Goal: Check status: Check status

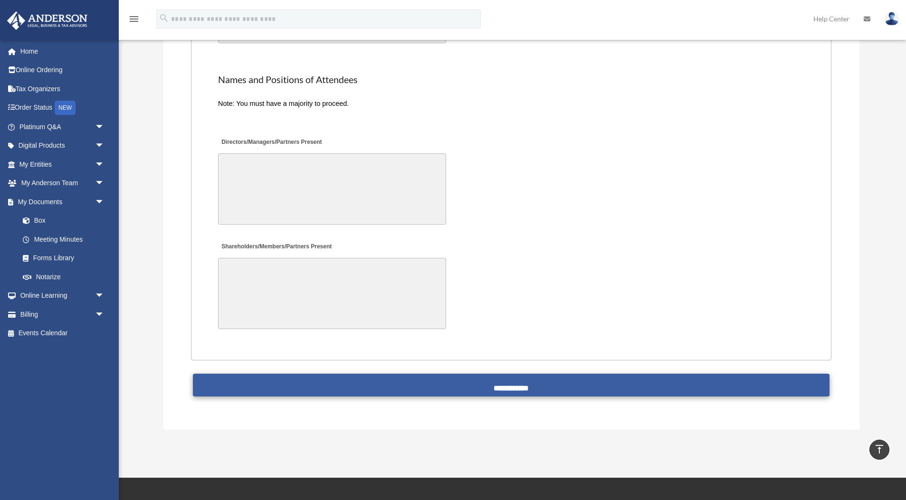
scroll to position [1871, 0]
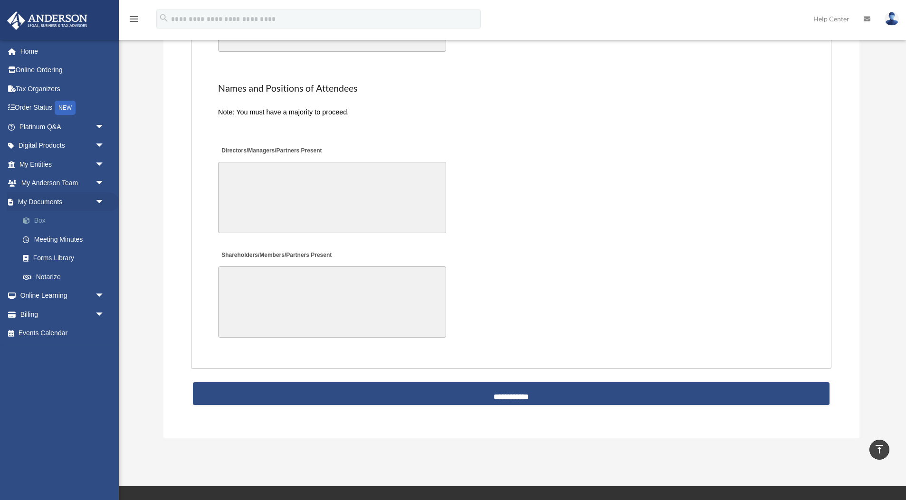
click at [38, 224] on link "Box" at bounding box center [65, 220] width 105 height 19
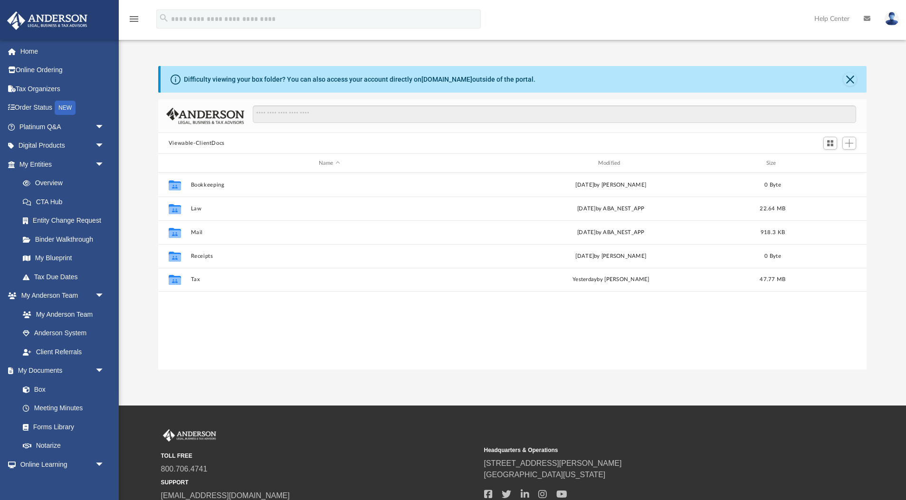
scroll to position [216, 709]
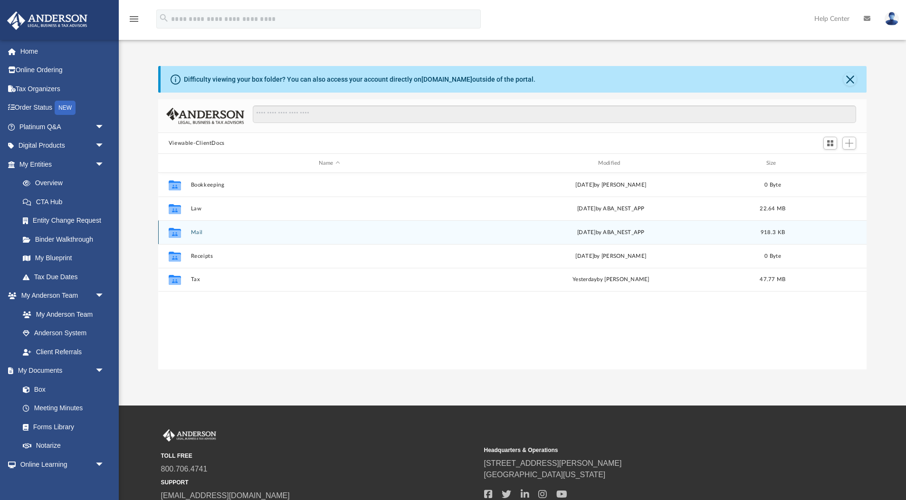
click at [198, 231] on button "Mail" at bounding box center [328, 232] width 277 height 6
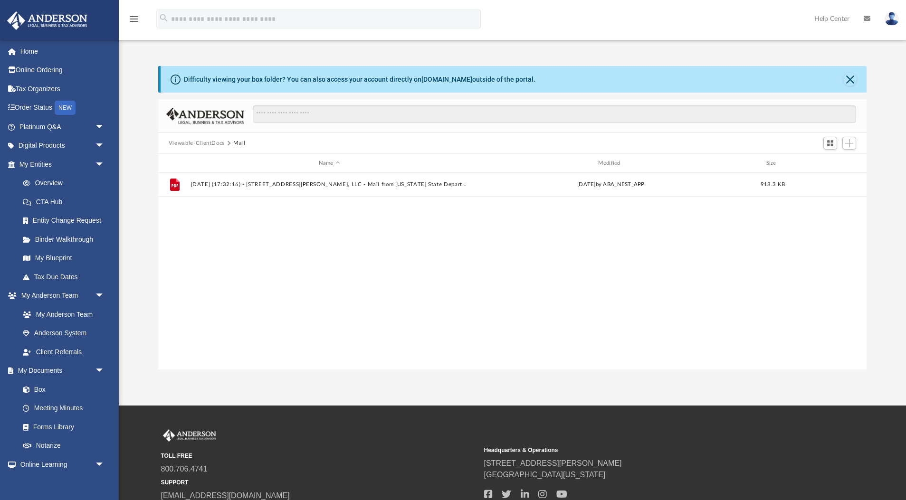
click at [852, 87] on div "Difficulty viewing your box folder? You can also access your account directly o…" at bounding box center [514, 79] width 706 height 27
click at [851, 79] on button "Close" at bounding box center [849, 79] width 13 height 13
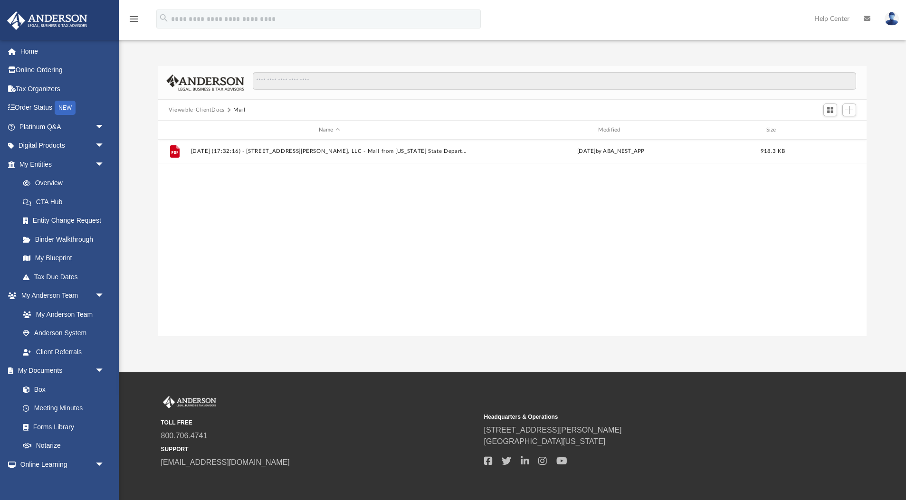
click at [213, 108] on button "Viewable-ClientDocs" at bounding box center [197, 110] width 56 height 9
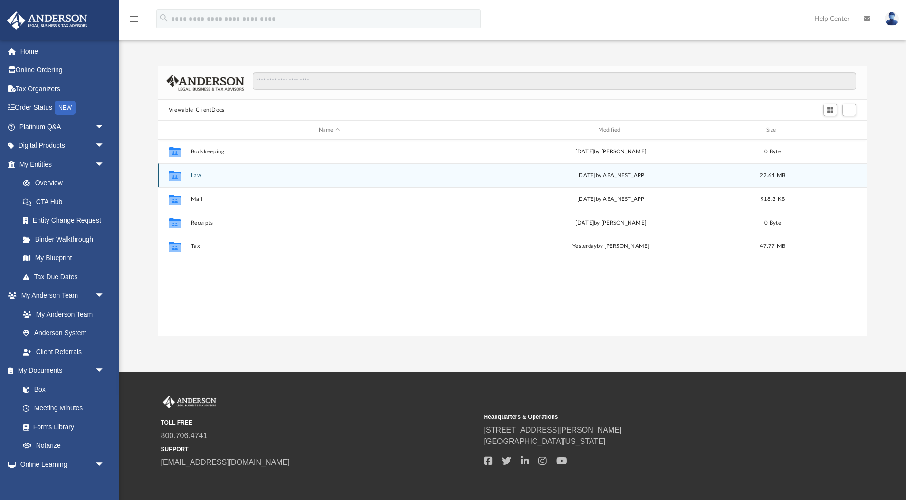
click at [192, 176] on button "Law" at bounding box center [328, 175] width 277 height 6
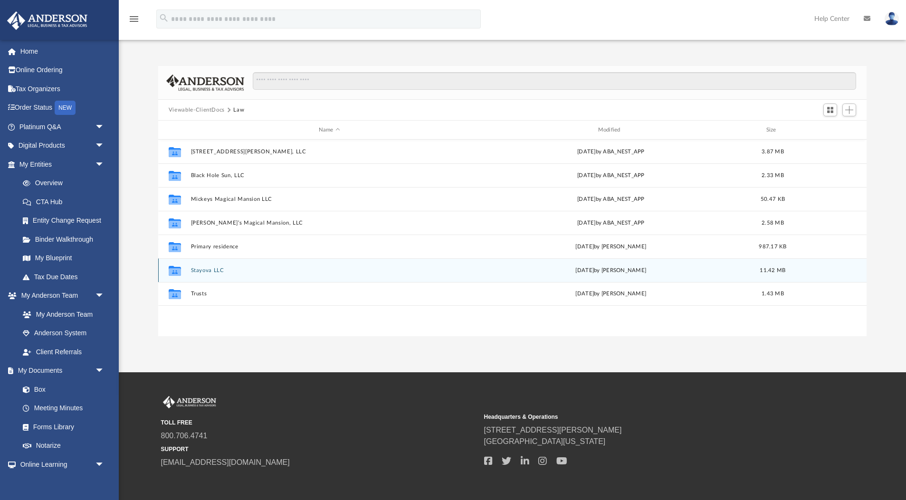
click at [215, 267] on button "Stayova LLC" at bounding box center [328, 270] width 277 height 6
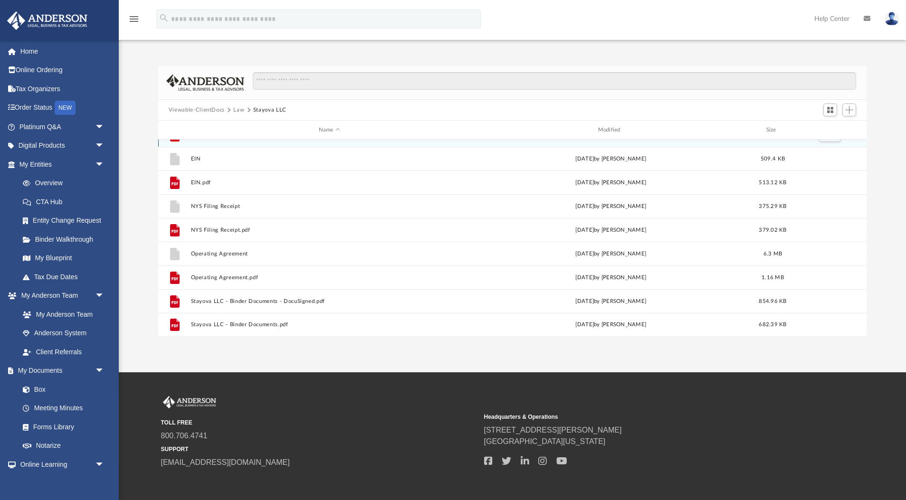
scroll to position [17, 0]
click at [185, 106] on button "Viewable-ClientDocs" at bounding box center [197, 110] width 56 height 9
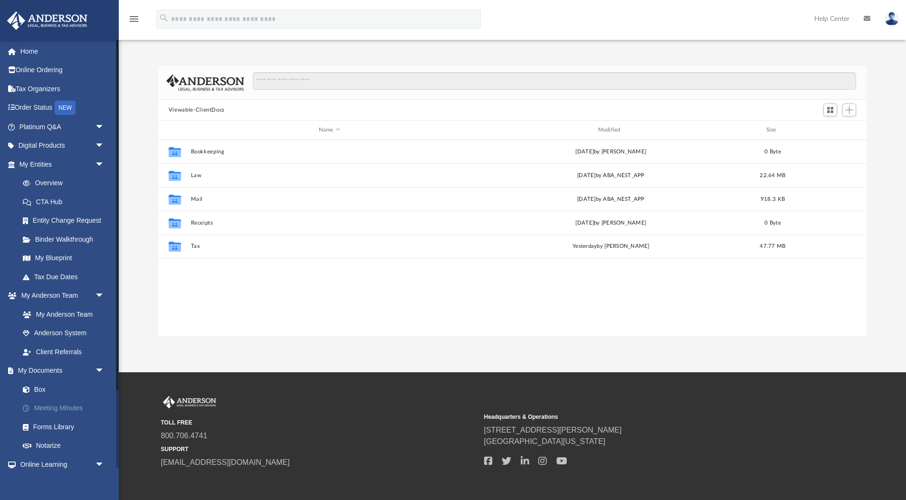
click at [59, 399] on link "Meeting Minutes" at bounding box center [65, 408] width 105 height 19
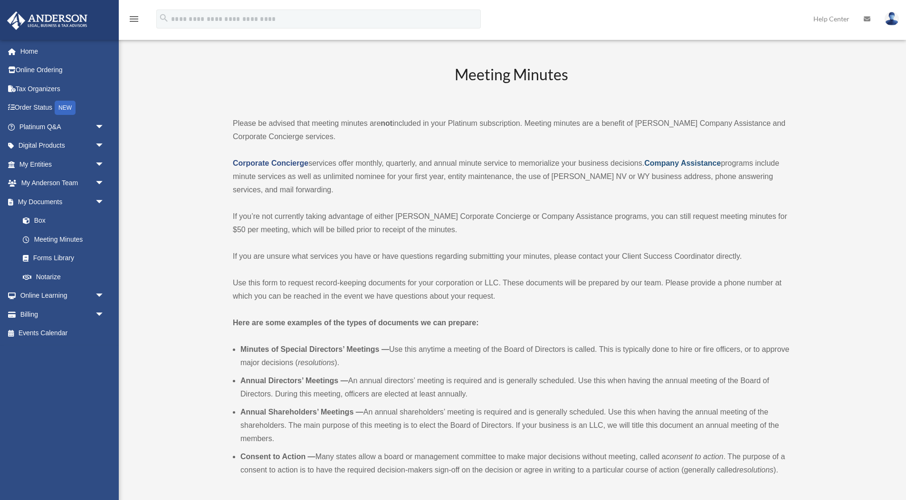
click at [717, 163] on strong "Company Assistance" at bounding box center [682, 163] width 76 height 8
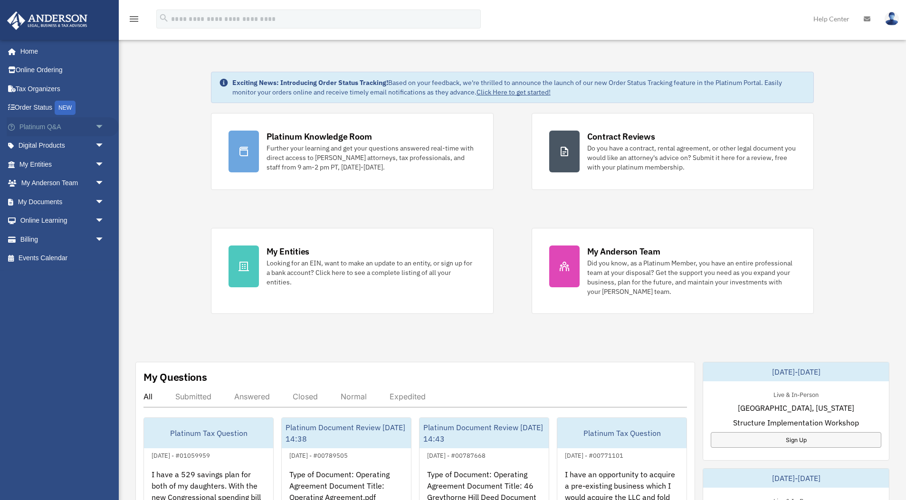
click at [102, 126] on span "arrow_drop_down" at bounding box center [104, 126] width 19 height 19
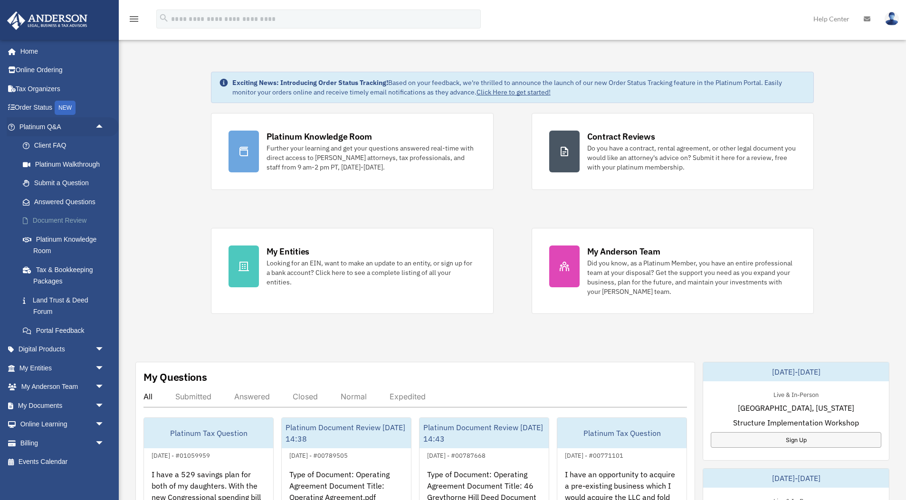
click at [66, 221] on link "Document Review" at bounding box center [65, 220] width 105 height 19
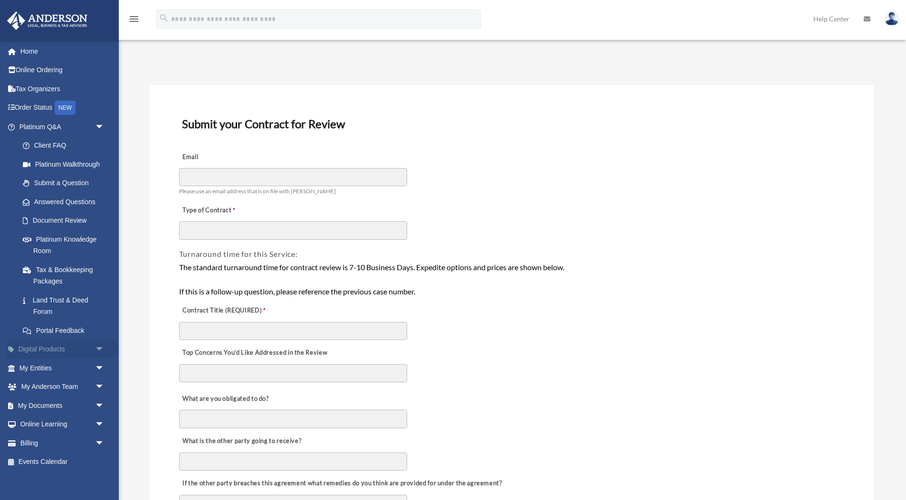
click at [71, 347] on link "Digital Products arrow_drop_down" at bounding box center [63, 349] width 112 height 19
click at [100, 345] on span "arrow_drop_down" at bounding box center [104, 349] width 19 height 19
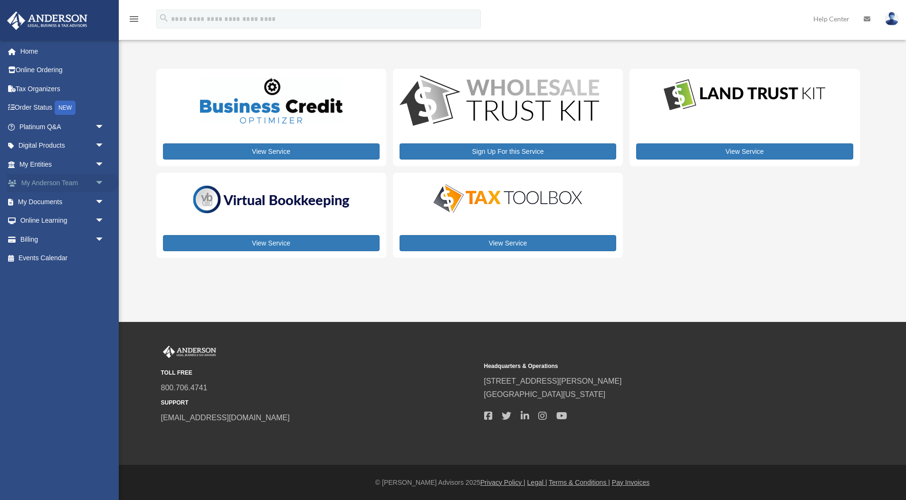
click at [103, 182] on span "arrow_drop_down" at bounding box center [104, 183] width 19 height 19
click at [100, 183] on span "arrow_drop_up" at bounding box center [104, 183] width 19 height 19
click at [99, 202] on span "arrow_drop_down" at bounding box center [104, 201] width 19 height 19
click at [85, 215] on link "Box" at bounding box center [65, 220] width 105 height 19
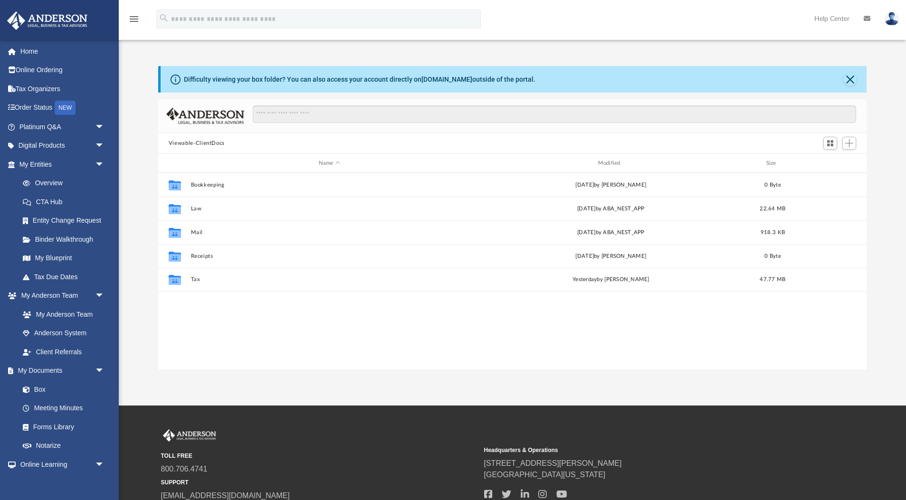
scroll to position [0, 0]
click at [75, 400] on link "Meeting Minutes" at bounding box center [65, 408] width 105 height 19
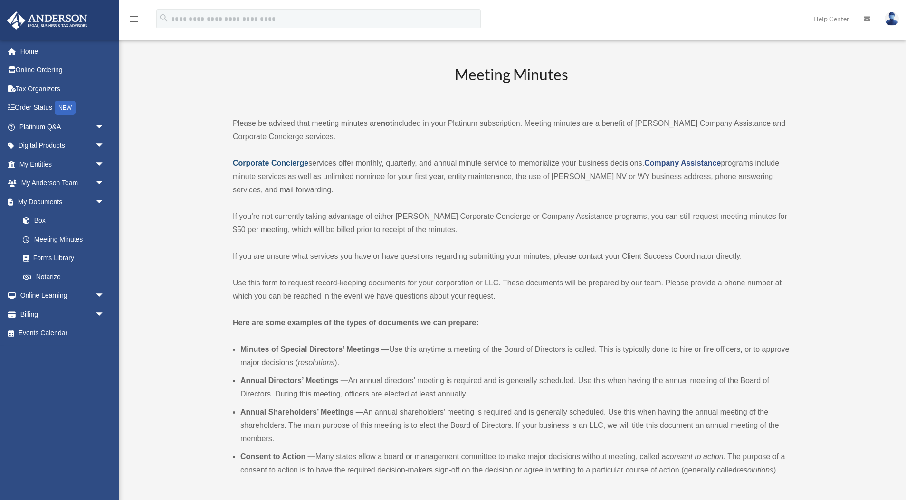
click at [284, 166] on strong "Corporate Concierge" at bounding box center [271, 163] width 76 height 8
click at [894, 18] on img at bounding box center [891, 19] width 14 height 14
click at [712, 162] on strong "Company Assistance" at bounding box center [682, 163] width 76 height 8
click at [103, 159] on span "arrow_drop_down" at bounding box center [104, 164] width 19 height 19
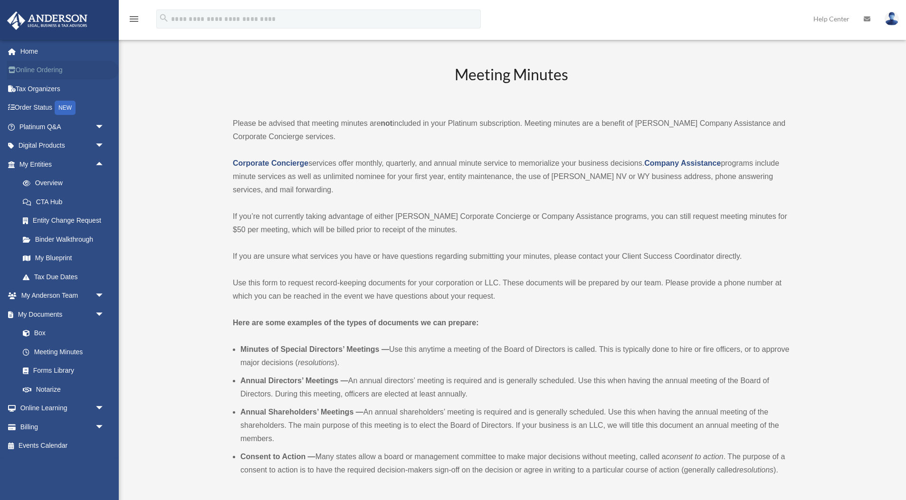
click at [29, 70] on link "Online Ordering" at bounding box center [63, 70] width 112 height 19
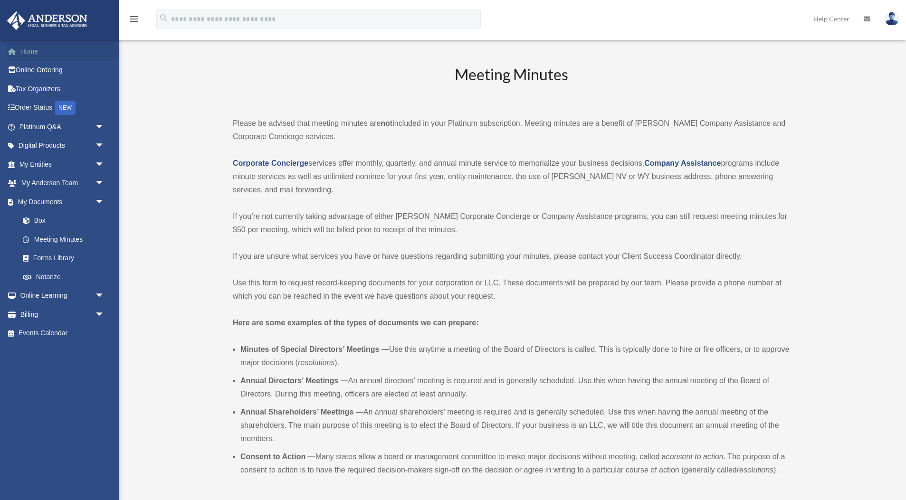
click at [28, 48] on link "Home" at bounding box center [63, 51] width 112 height 19
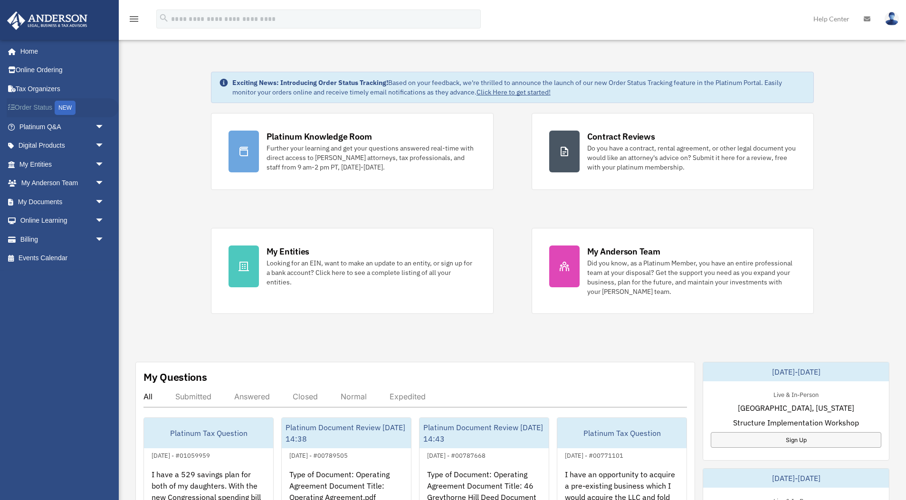
click at [32, 109] on link "Order Status NEW" at bounding box center [63, 107] width 112 height 19
